Goal: Task Accomplishment & Management: Use online tool/utility

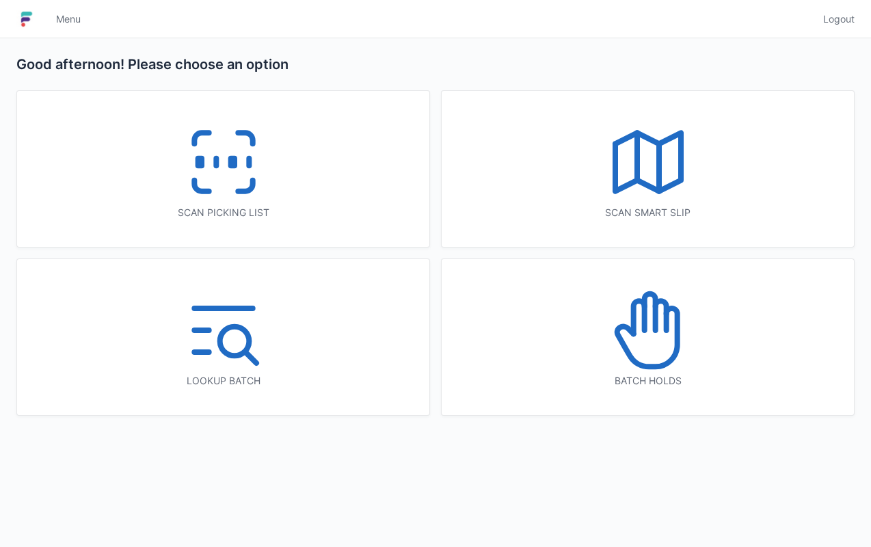
click at [240, 156] on icon at bounding box center [224, 162] width 88 height 88
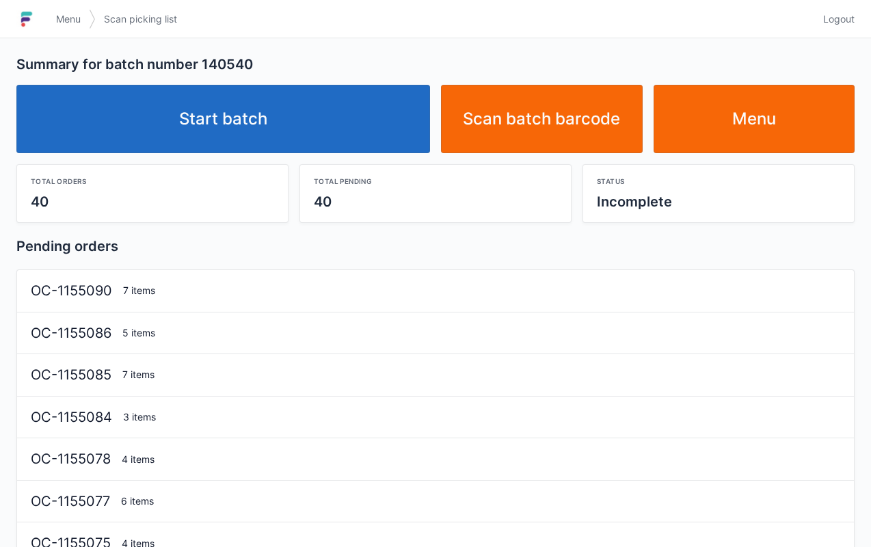
click at [264, 131] on link "Start batch" at bounding box center [223, 119] width 414 height 68
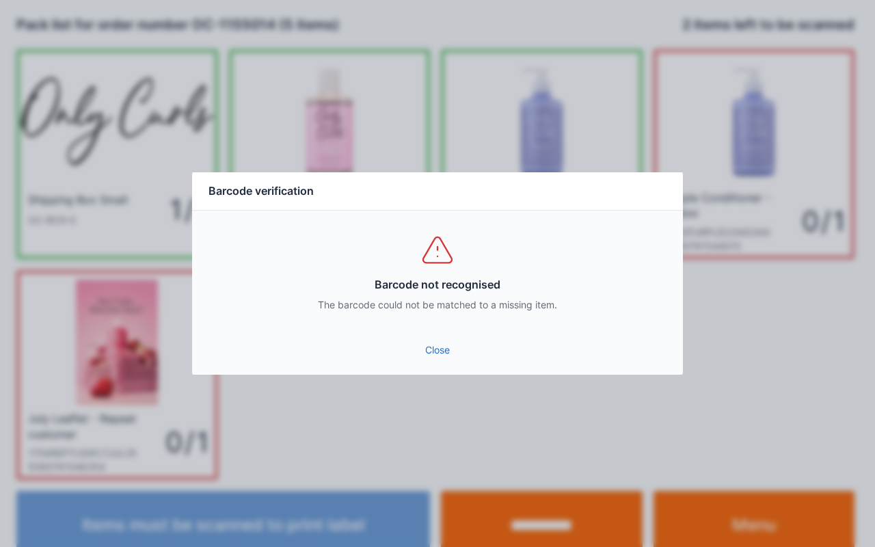
click at [418, 358] on link "Close" at bounding box center [437, 350] width 469 height 25
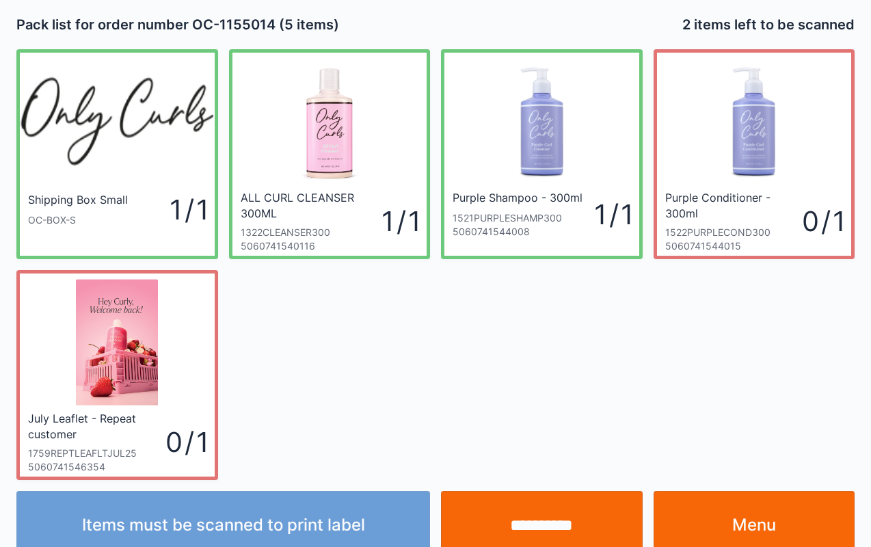
click at [541, 502] on input "**********" at bounding box center [542, 525] width 202 height 68
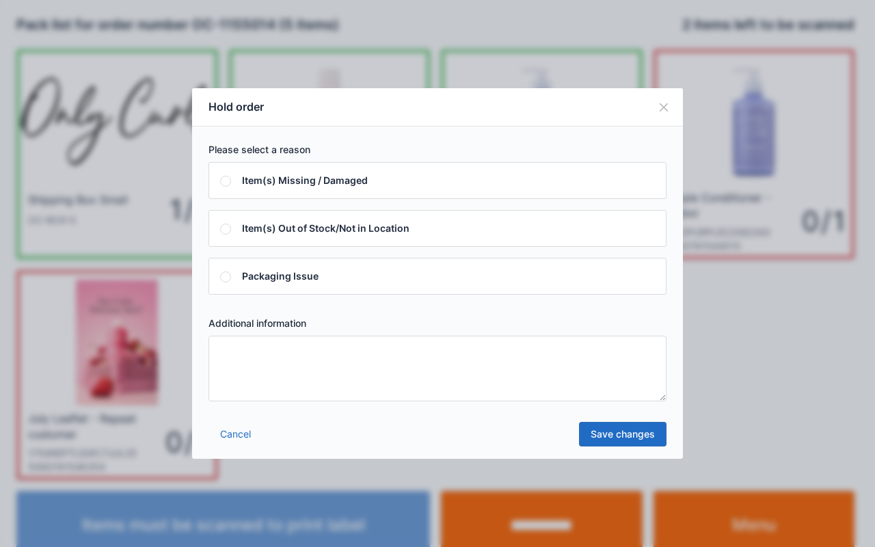
click at [302, 353] on textarea at bounding box center [438, 369] width 458 height 66
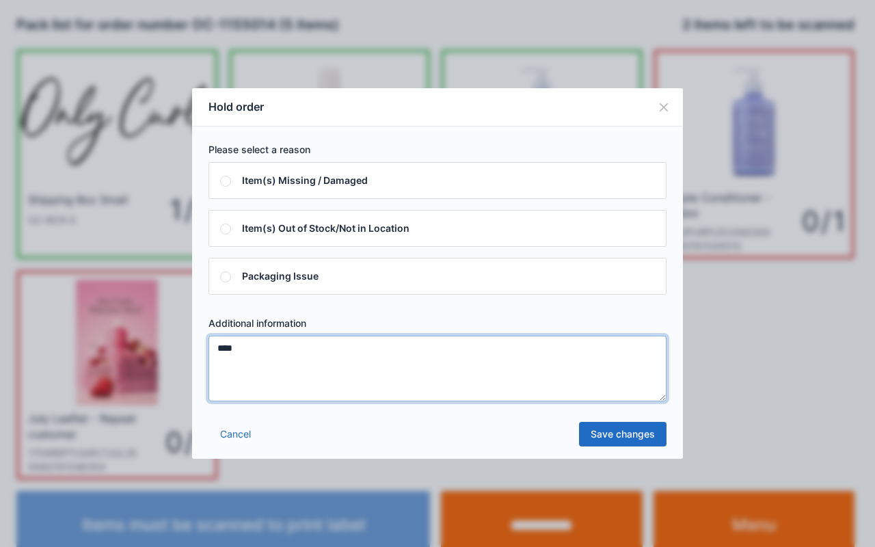
type textarea "****"
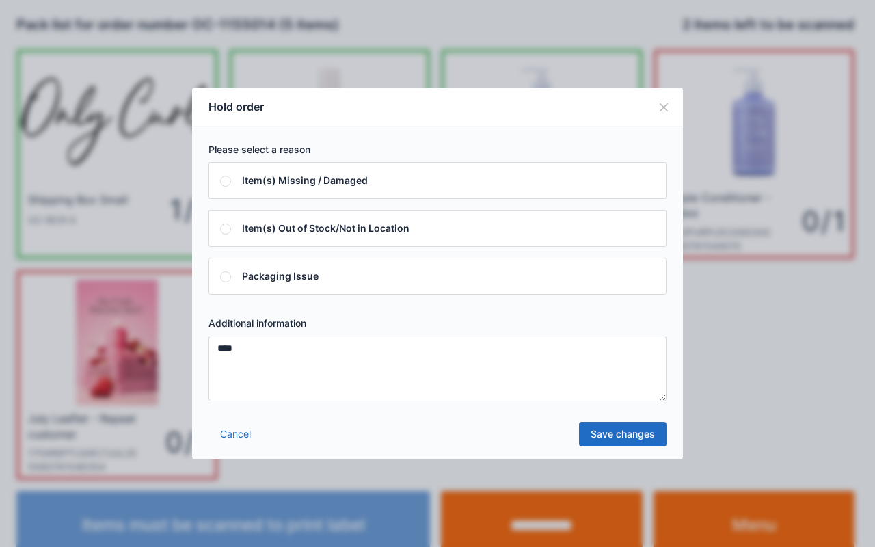
click at [625, 438] on link "Save changes" at bounding box center [623, 434] width 88 height 25
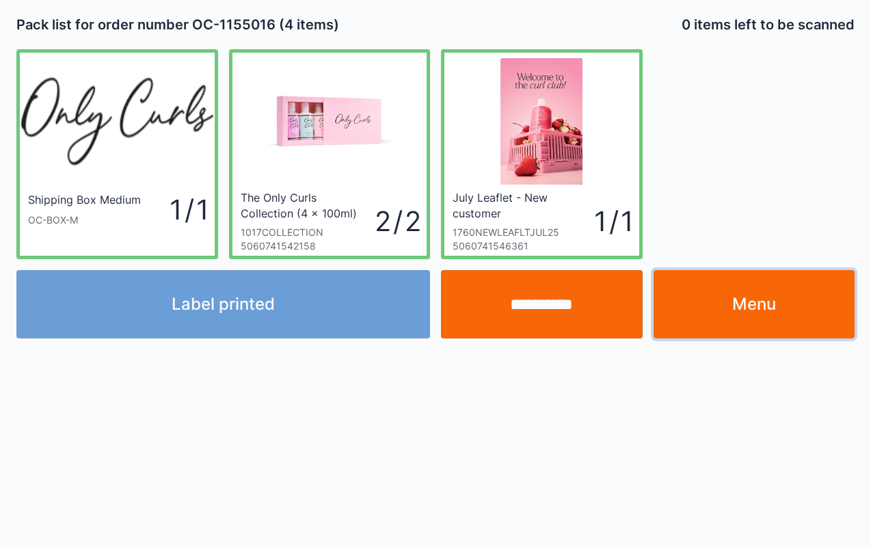
click at [746, 306] on link "Menu" at bounding box center [755, 304] width 202 height 68
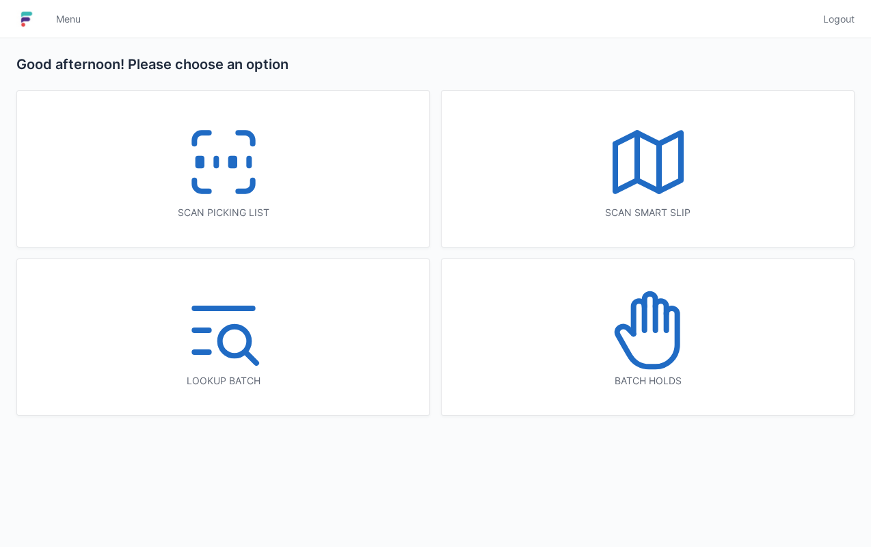
click at [227, 179] on icon at bounding box center [224, 162] width 88 height 88
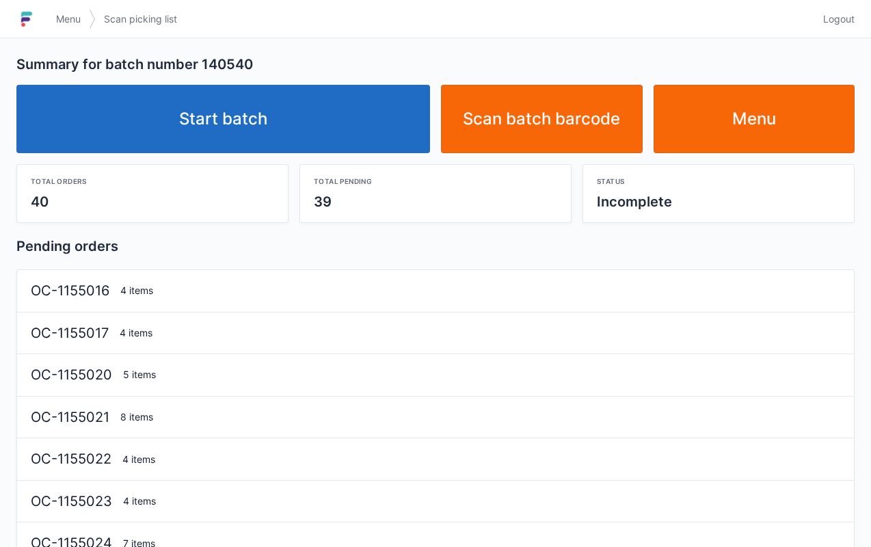
click at [299, 149] on link "Start batch" at bounding box center [223, 119] width 414 height 68
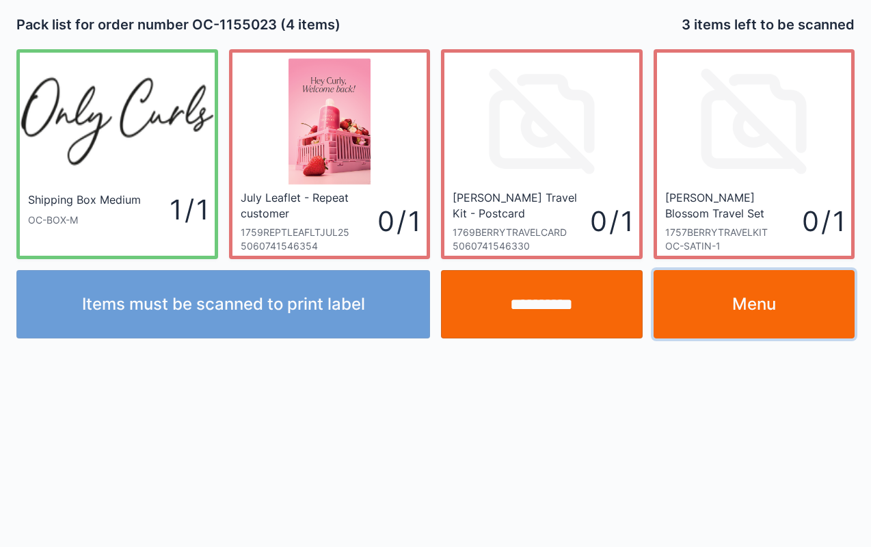
click at [770, 297] on link "Menu" at bounding box center [755, 304] width 202 height 68
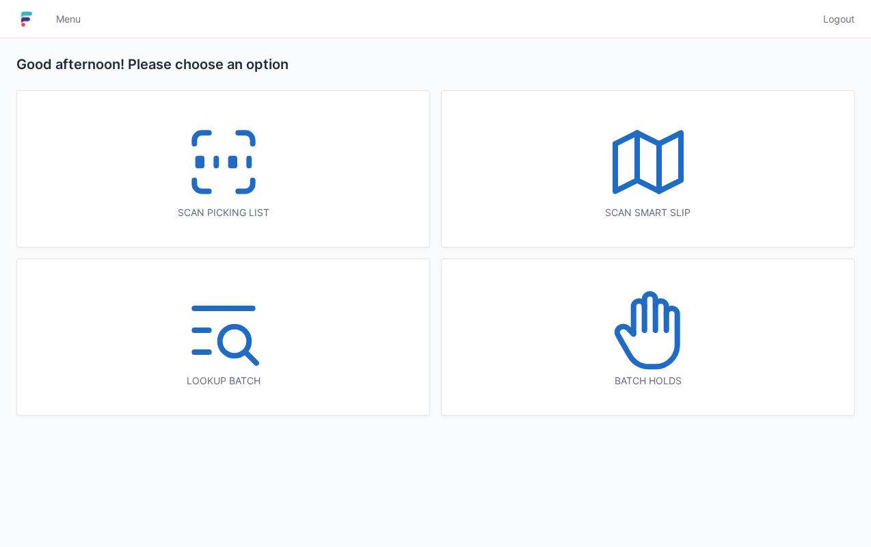
click at [673, 353] on icon at bounding box center [647, 337] width 60 height 58
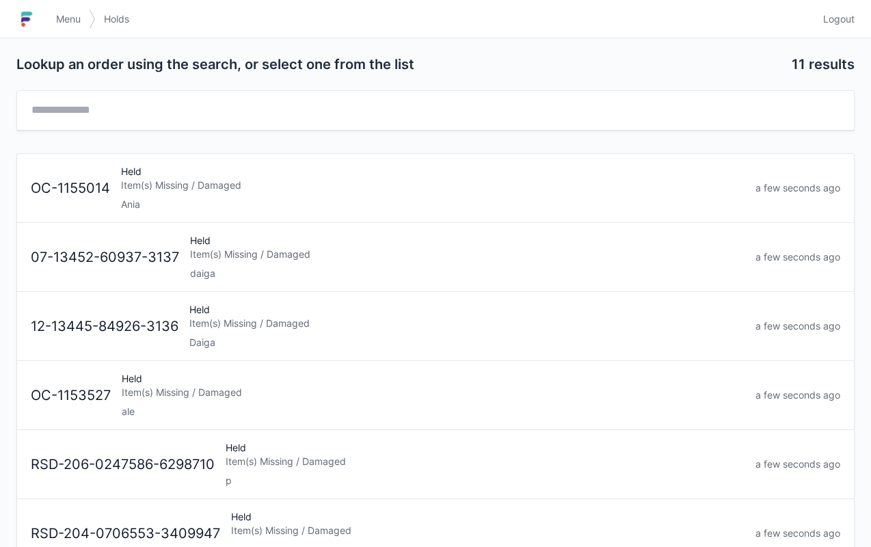
click at [227, 188] on div "Item(s) Missing / Damaged" at bounding box center [432, 185] width 623 height 14
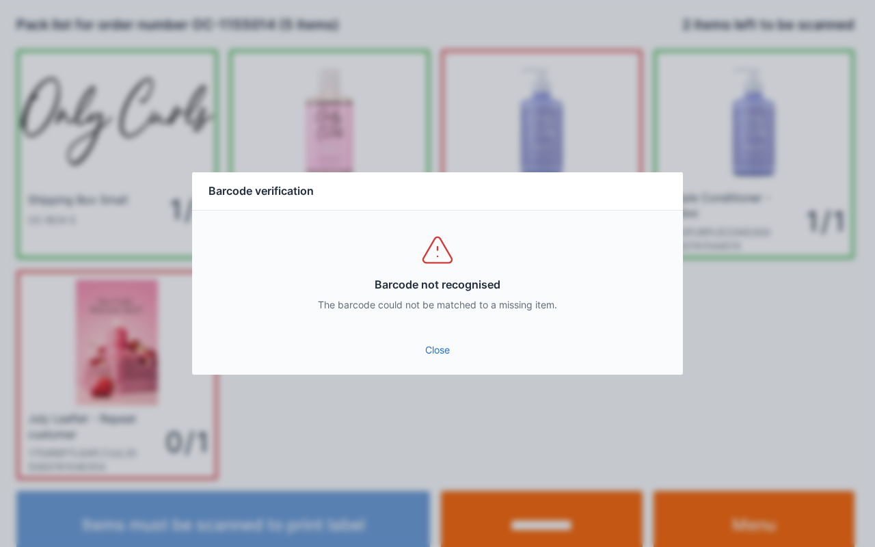
click at [444, 358] on link "Close" at bounding box center [437, 350] width 469 height 25
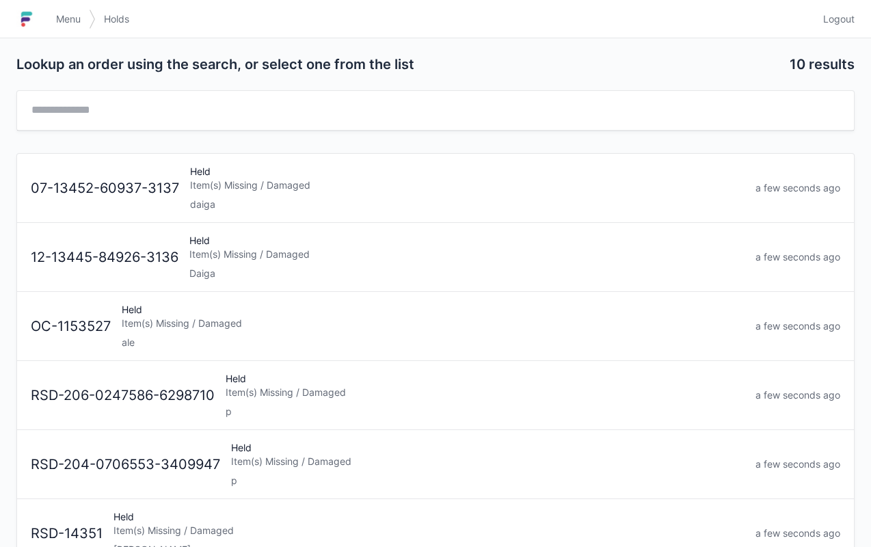
click at [451, 27] on div "Menu Holds" at bounding box center [431, 19] width 767 height 33
click at [464, 31] on div "Menu Holds" at bounding box center [431, 19] width 767 height 33
